Goal: Task Accomplishment & Management: Manage account settings

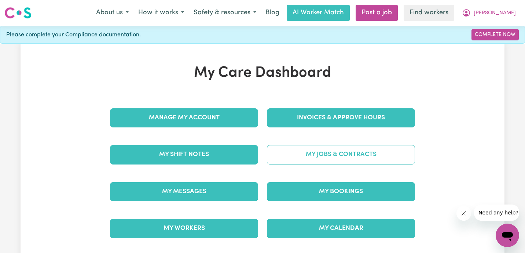
click at [317, 152] on link "My Jobs & Contracts" at bounding box center [341, 154] width 148 height 19
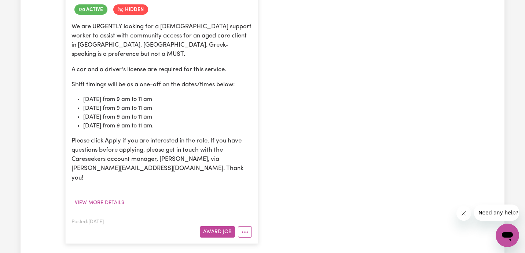
scroll to position [232, 0]
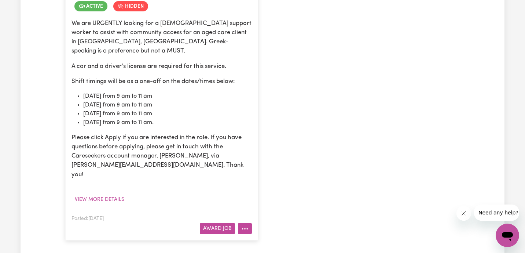
click at [249, 223] on button "More options" at bounding box center [245, 228] width 14 height 11
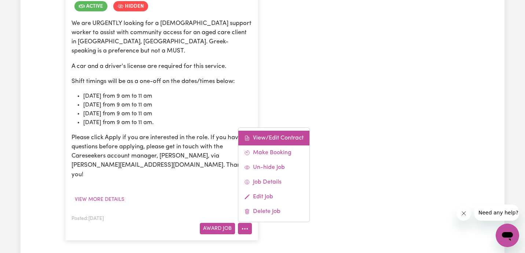
click at [272, 131] on link "View/Edit Contract" at bounding box center [273, 138] width 71 height 15
select select "WEEKDAY_DAYTIME"
select select "ASSISTANCE_SELF_CARE"
select select "ONE"
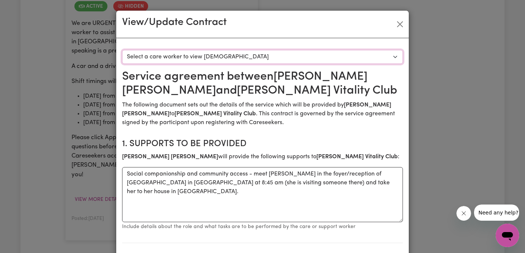
click at [243, 52] on select "Select a care worker to view contract #10660 - Hui Lin (contract accepted)" at bounding box center [262, 57] width 281 height 14
click at [402, 22] on button "Close" at bounding box center [400, 24] width 12 height 12
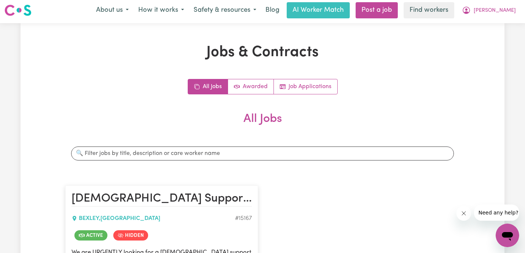
scroll to position [0, 0]
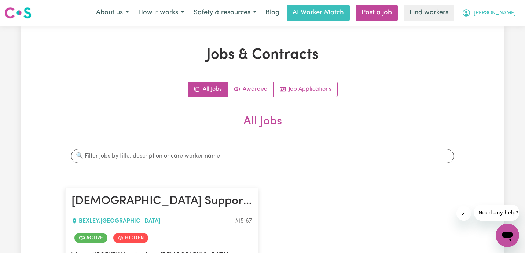
click at [510, 12] on span "[PERSON_NAME]" at bounding box center [495, 13] width 42 height 8
click at [504, 29] on link "My Dashboard" at bounding box center [492, 29] width 58 height 14
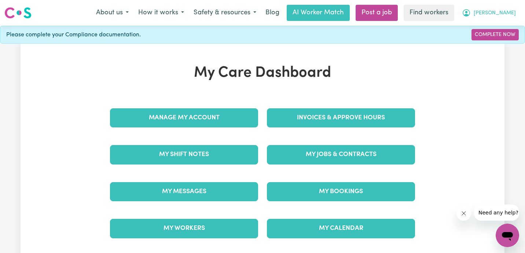
click at [507, 11] on span "[PERSON_NAME]" at bounding box center [495, 13] width 42 height 8
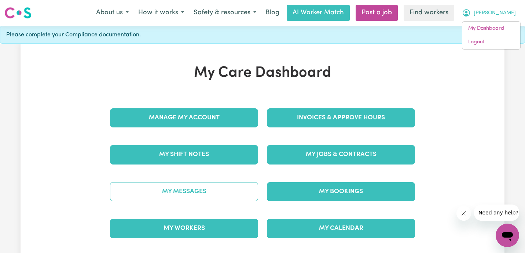
click at [179, 191] on link "My Messages" at bounding box center [184, 191] width 148 height 19
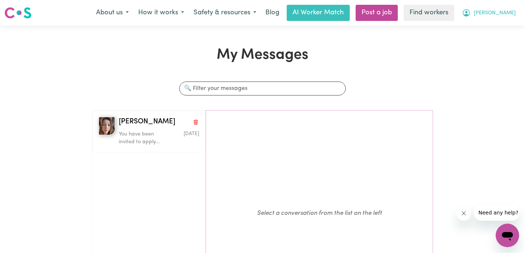
click at [513, 11] on span "[PERSON_NAME]" at bounding box center [495, 13] width 42 height 8
click at [504, 29] on link "My Dashboard" at bounding box center [492, 29] width 58 height 14
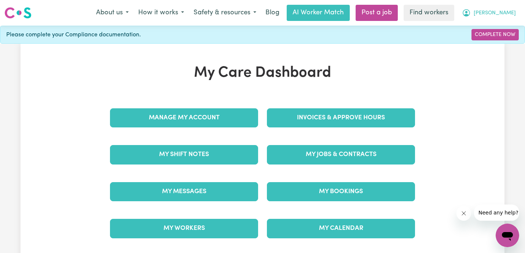
click at [509, 17] on span "[PERSON_NAME]" at bounding box center [495, 13] width 42 height 8
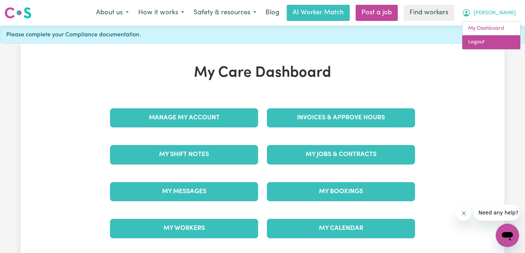
click at [498, 42] on link "Logout" at bounding box center [492, 42] width 58 height 14
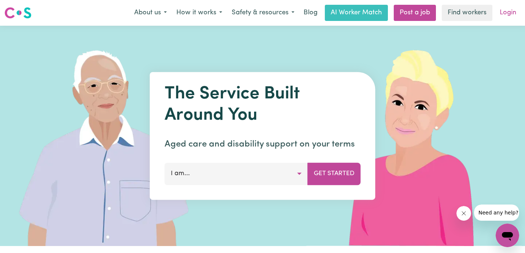
click at [509, 11] on link "Login" at bounding box center [508, 13] width 25 height 16
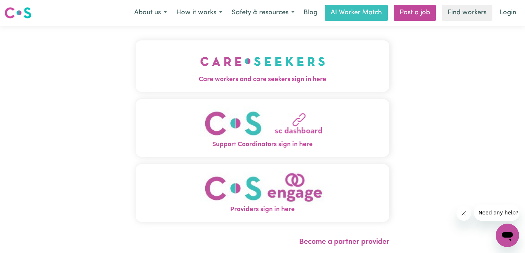
click at [263, 77] on span "Care workers and care seekers sign in here" at bounding box center [263, 80] width 254 height 10
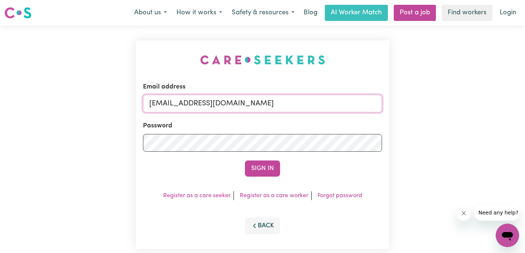
drag, startPoint x: 270, startPoint y: 103, endPoint x: 6, endPoint y: 68, distance: 266.1
click at [6, 68] on div "Email address admin@careseekers.com.au Password Sign In Register as a care seek…" at bounding box center [262, 145] width 525 height 238
paste input "AnthonyKayEHS@careseekers.com.au"
type input "superuser~AnthonyKayEHS@careseekers.com.au"
click at [245, 160] on button "Sign In" at bounding box center [262, 168] width 35 height 16
